Goal: Information Seeking & Learning: Get advice/opinions

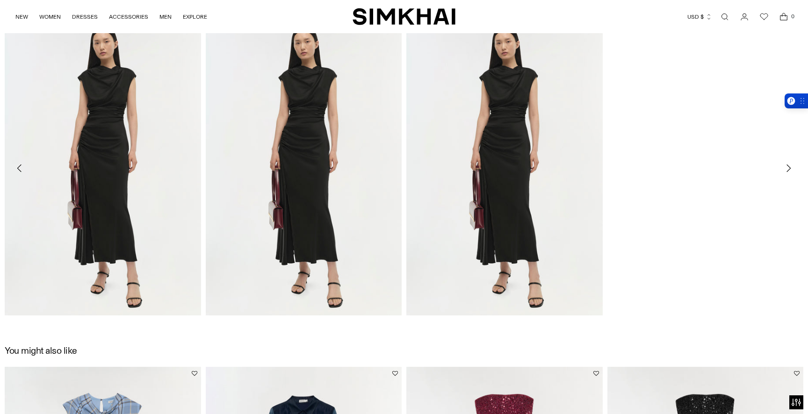
scroll to position [1676, 0]
click at [86, 325] on link "[PERSON_NAME] Draped Dress" at bounding box center [45, 328] width 81 height 7
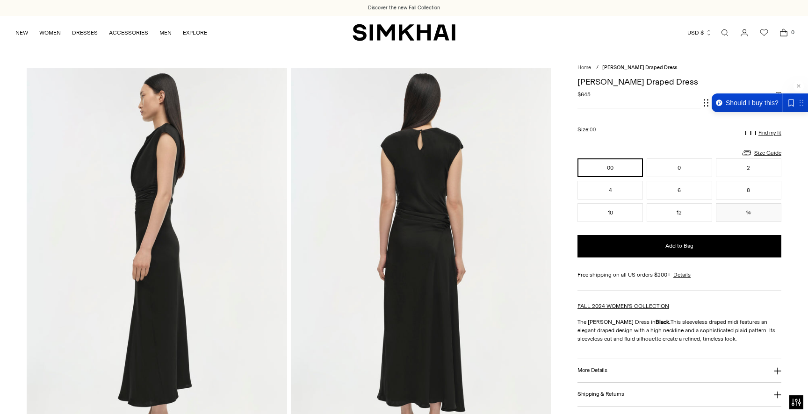
click at [759, 106] on span "Should I buy this?" at bounding box center [752, 102] width 53 height 7
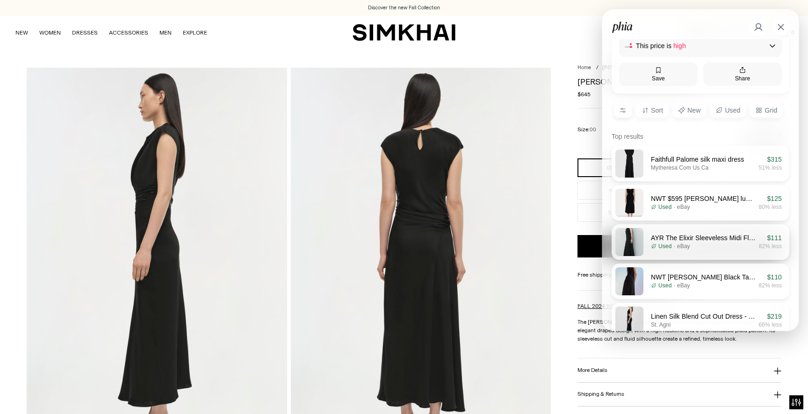
scroll to position [72, 0]
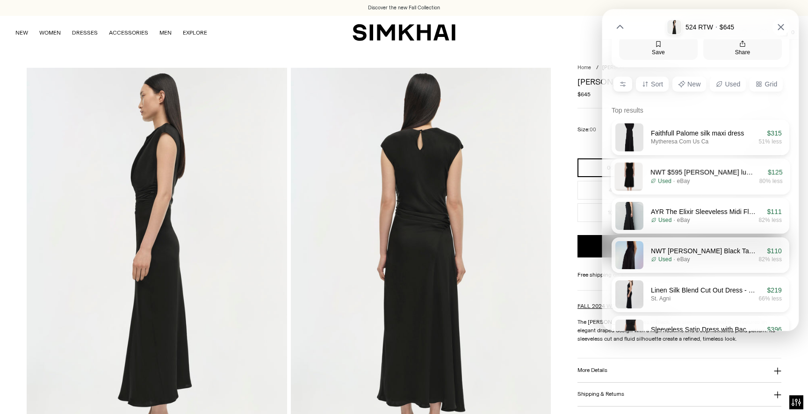
click at [695, 175] on p "NWT $595 [PERSON_NAME] luminosity knit panelled skirt 2P" at bounding box center [704, 172] width 106 height 7
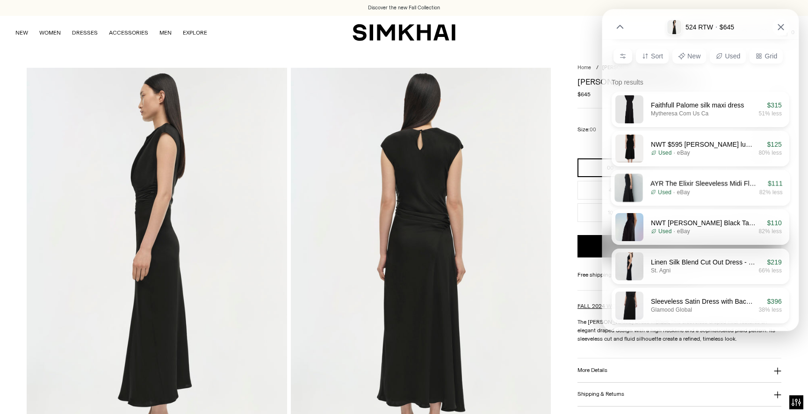
scroll to position [159, 0]
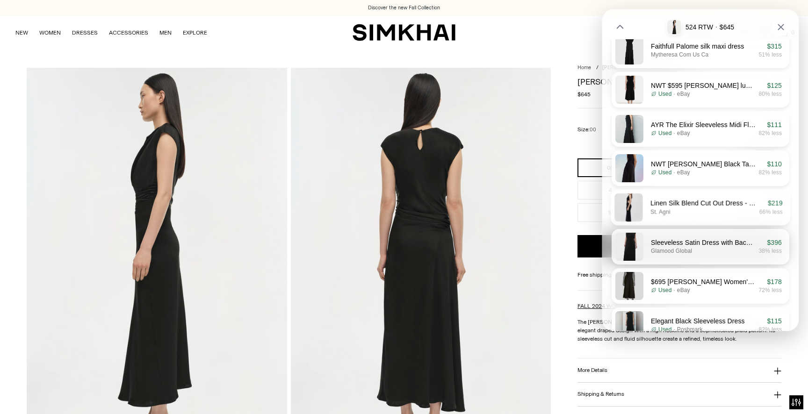
click at [702, 209] on div "St. Agni 66% less" at bounding box center [717, 211] width 132 height 7
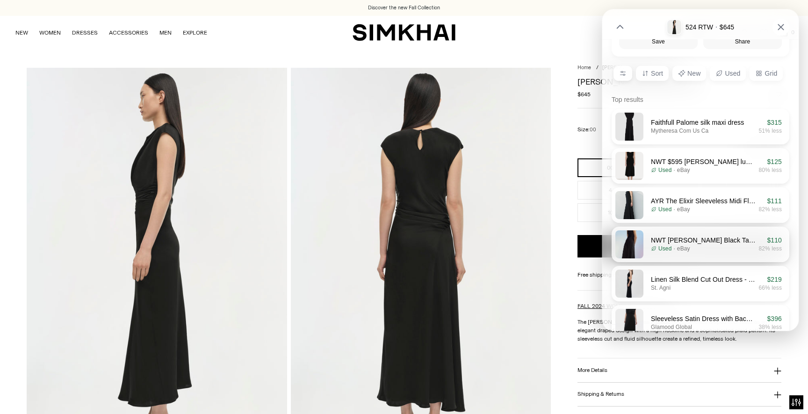
scroll to position [0, 0]
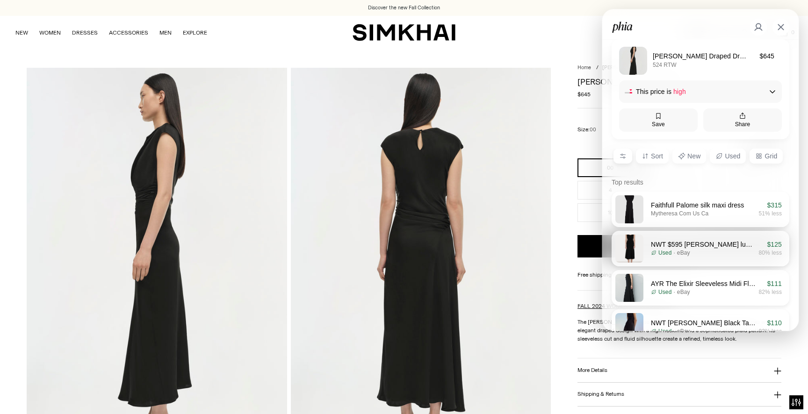
click at [548, 24] on div "Currency USD $ [GEOGRAPHIC_DATA] (ALL L) [GEOGRAPHIC_DATA] (DZD د.ج) [GEOGRAPHI…" at bounding box center [625, 32] width 338 height 21
